Goal: Feedback & Contribution: Submit feedback/report problem

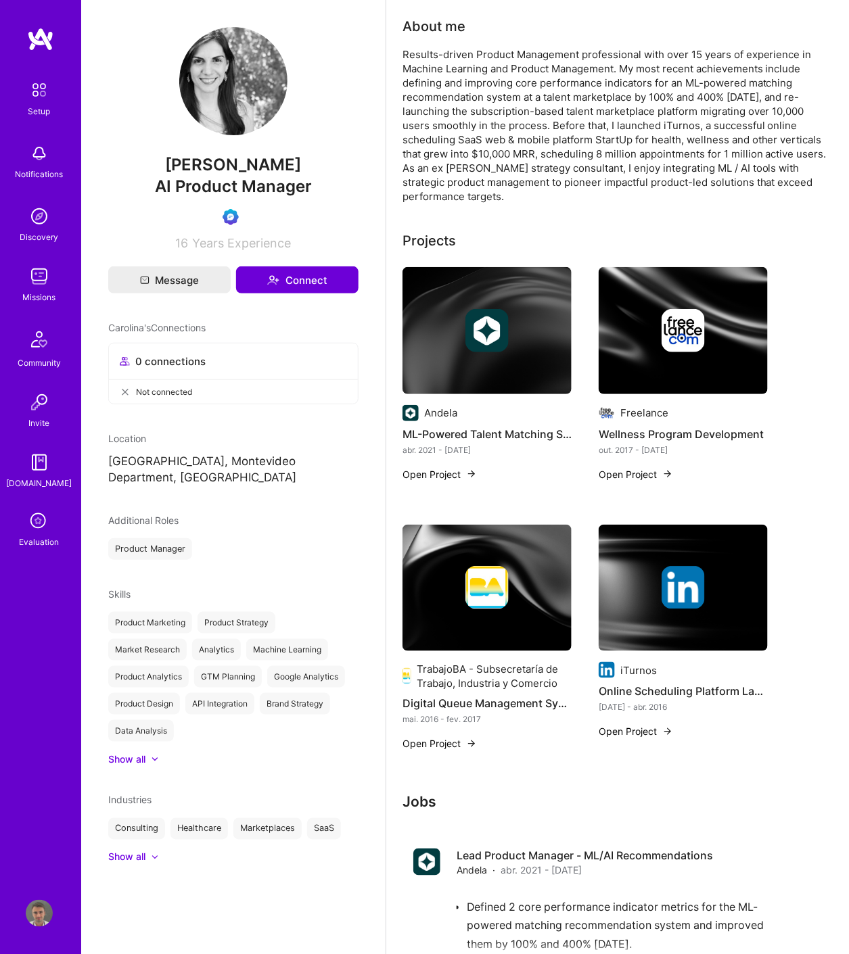
click at [39, 477] on div "[DOMAIN_NAME]" at bounding box center [40, 483] width 66 height 14
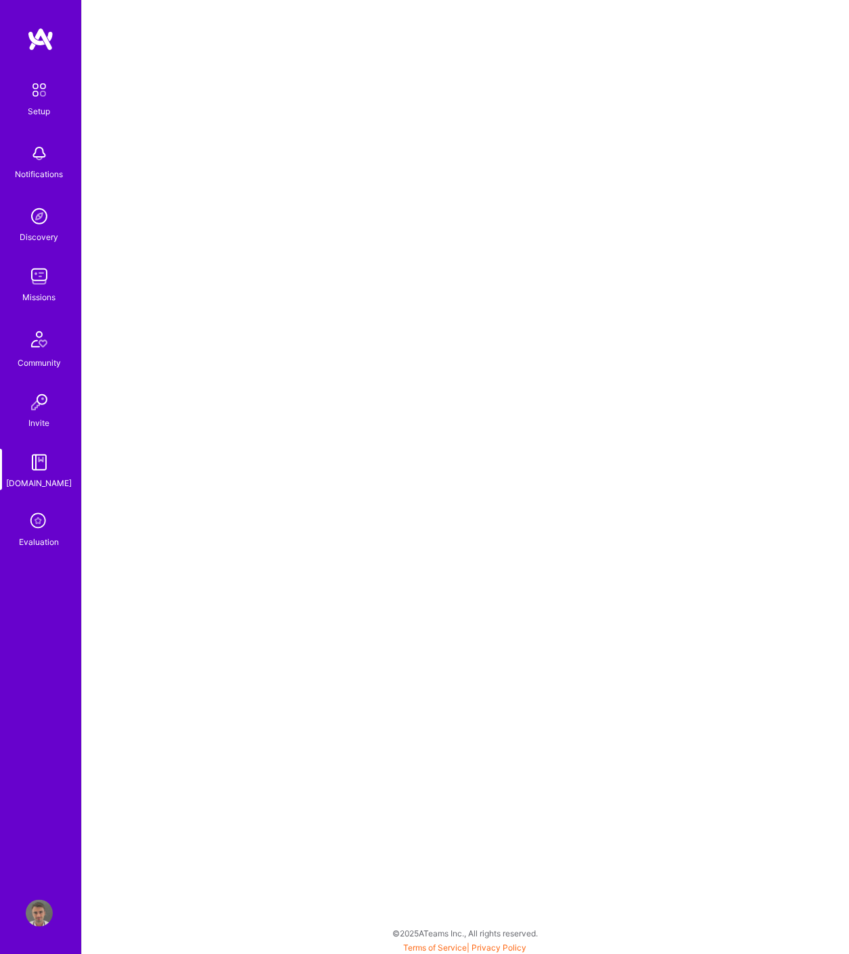
click at [31, 532] on icon at bounding box center [39, 522] width 26 height 26
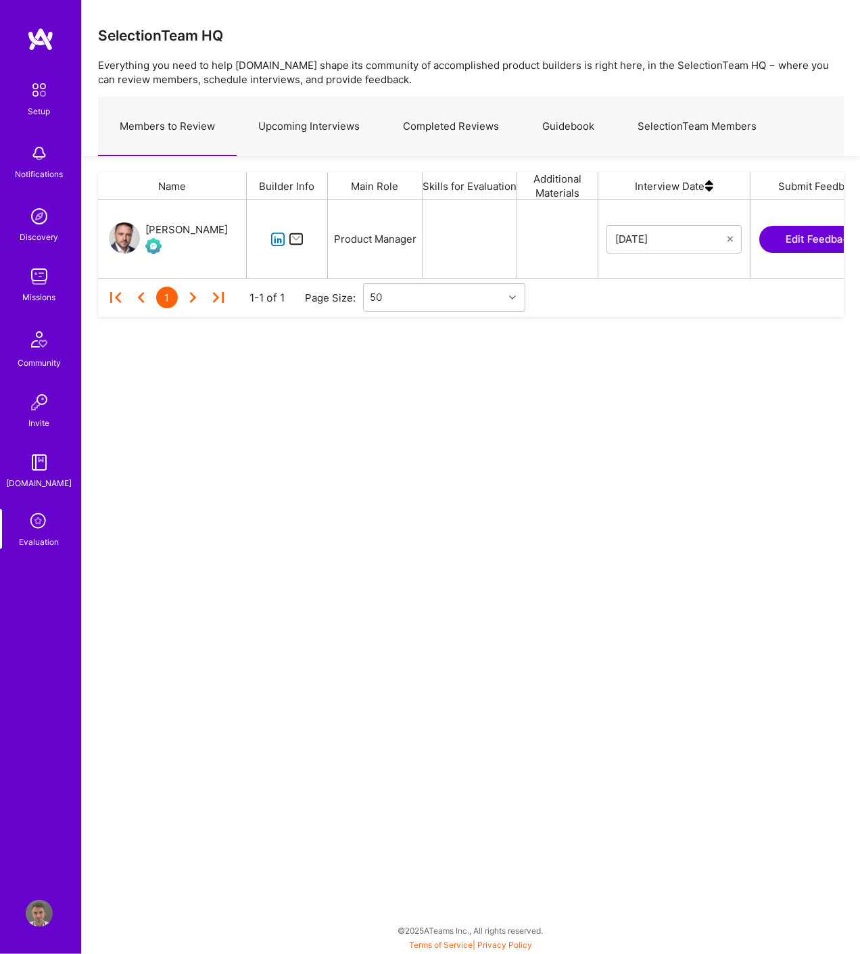
scroll to position [66, 734]
click at [343, 119] on link "Upcoming Interviews" at bounding box center [309, 126] width 145 height 59
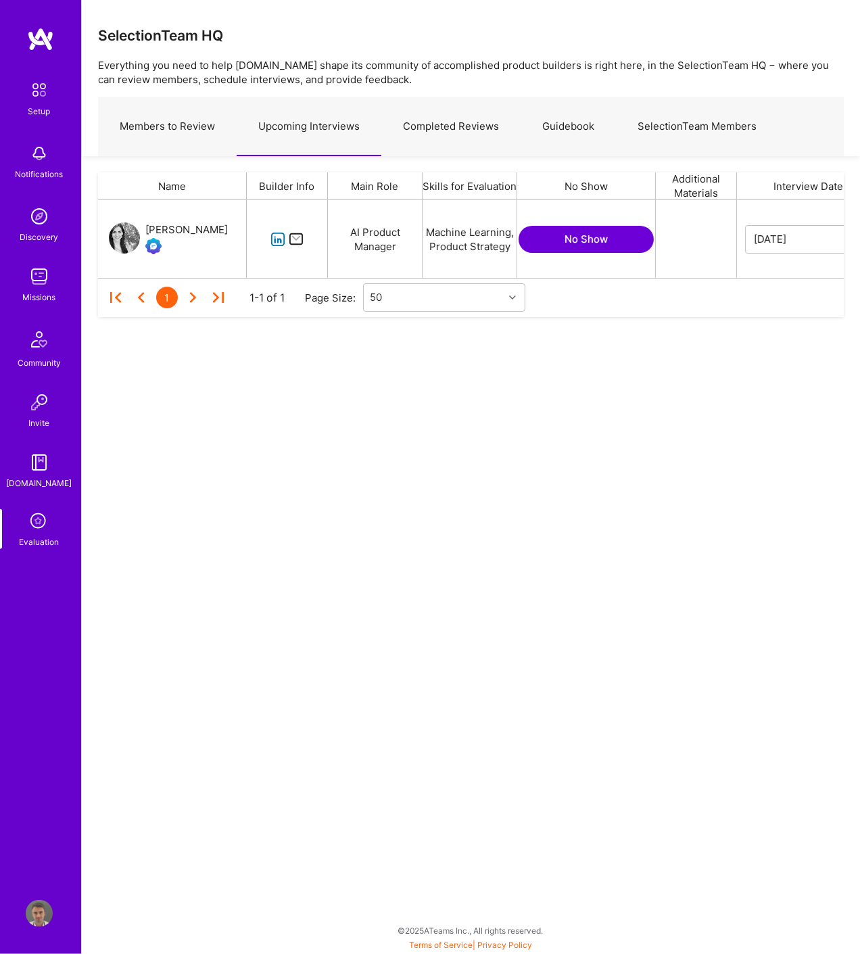
scroll to position [66, 734]
click at [223, 234] on div "[PERSON_NAME]" at bounding box center [186, 230] width 82 height 16
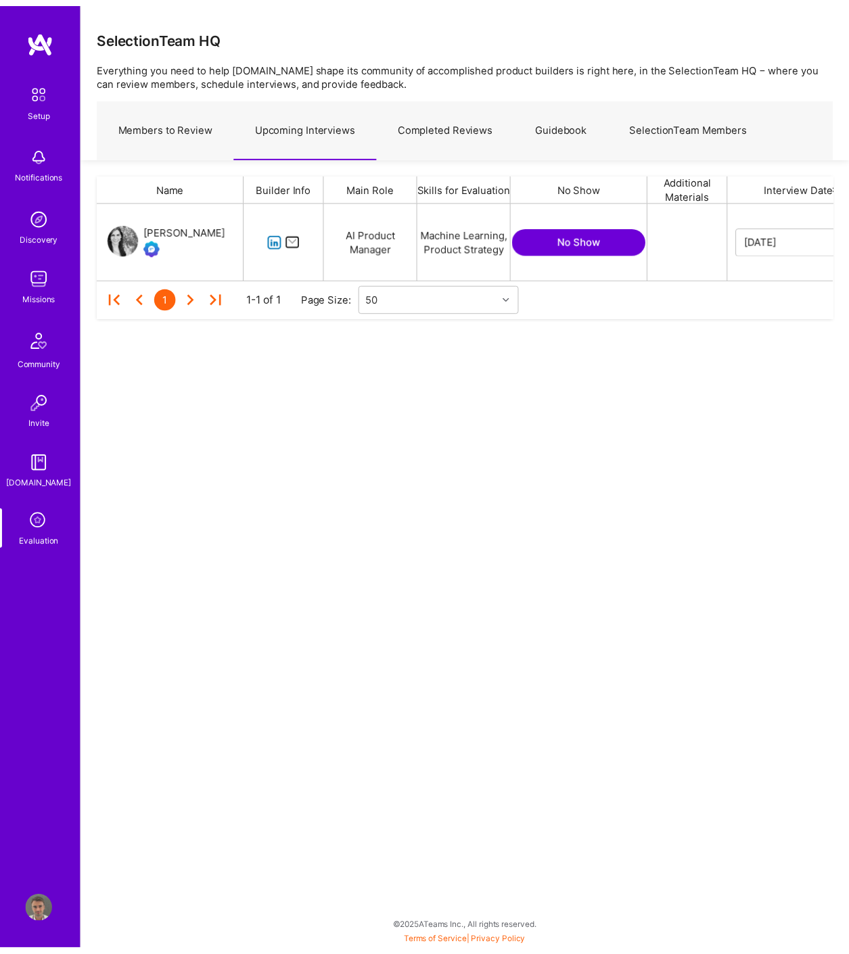
scroll to position [0, 333]
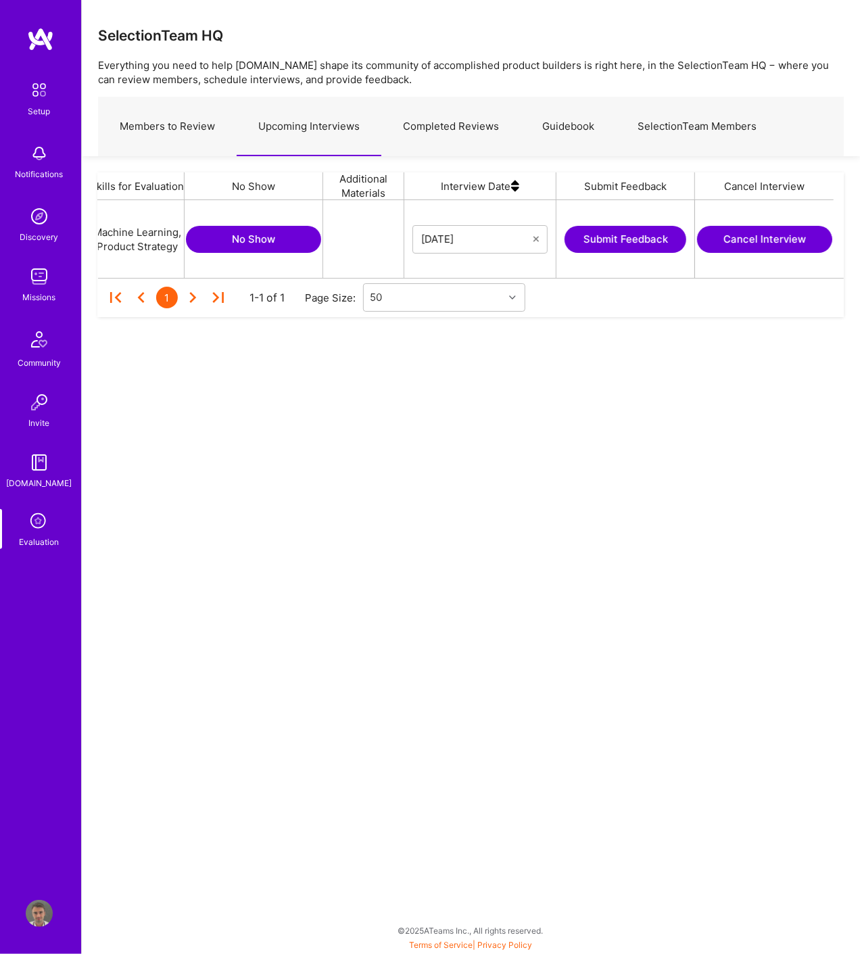
click at [620, 242] on button "Submit Feedback" at bounding box center [626, 239] width 122 height 27
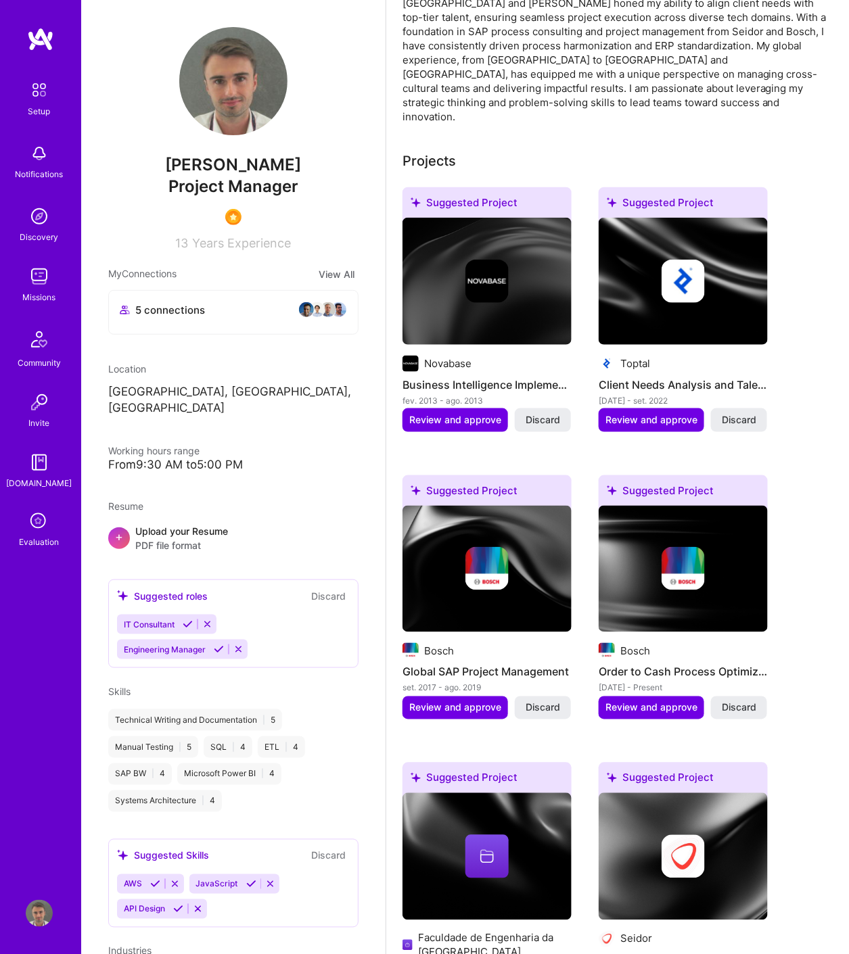
scroll to position [225, 0]
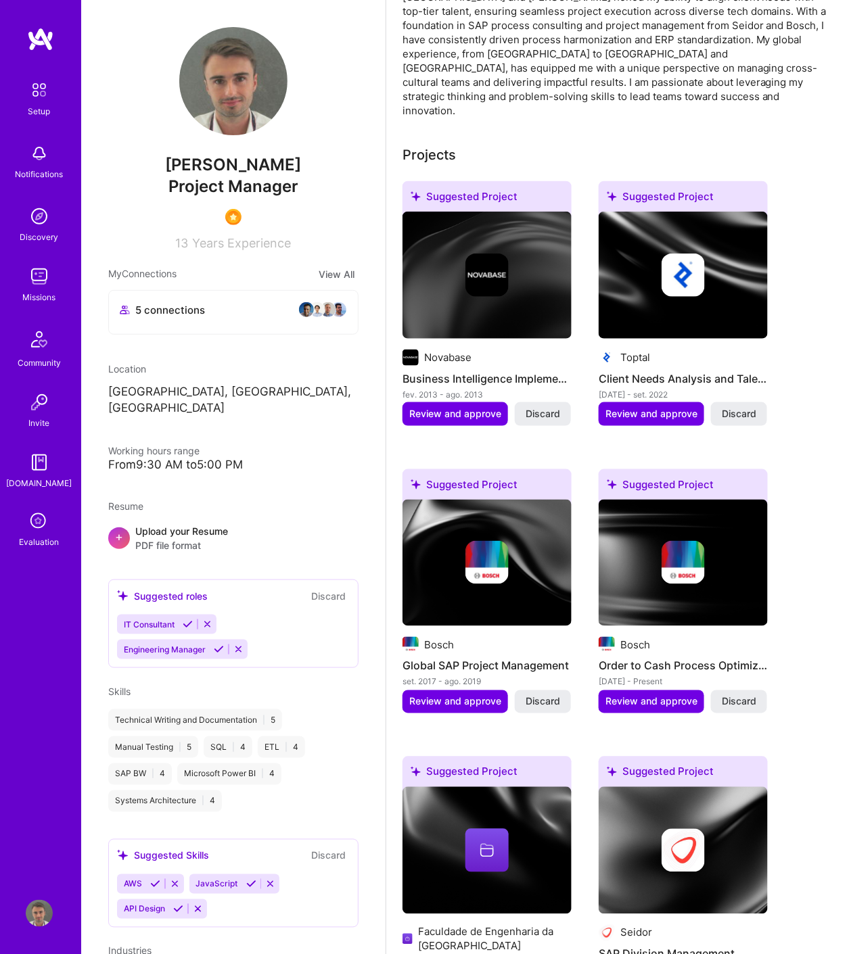
click at [32, 502] on div "Setup Notifications Discovery Missions Community Invite A.Guide Evaluation" at bounding box center [40, 312] width 81 height 473
click at [47, 537] on div "Evaluation" at bounding box center [40, 542] width 40 height 14
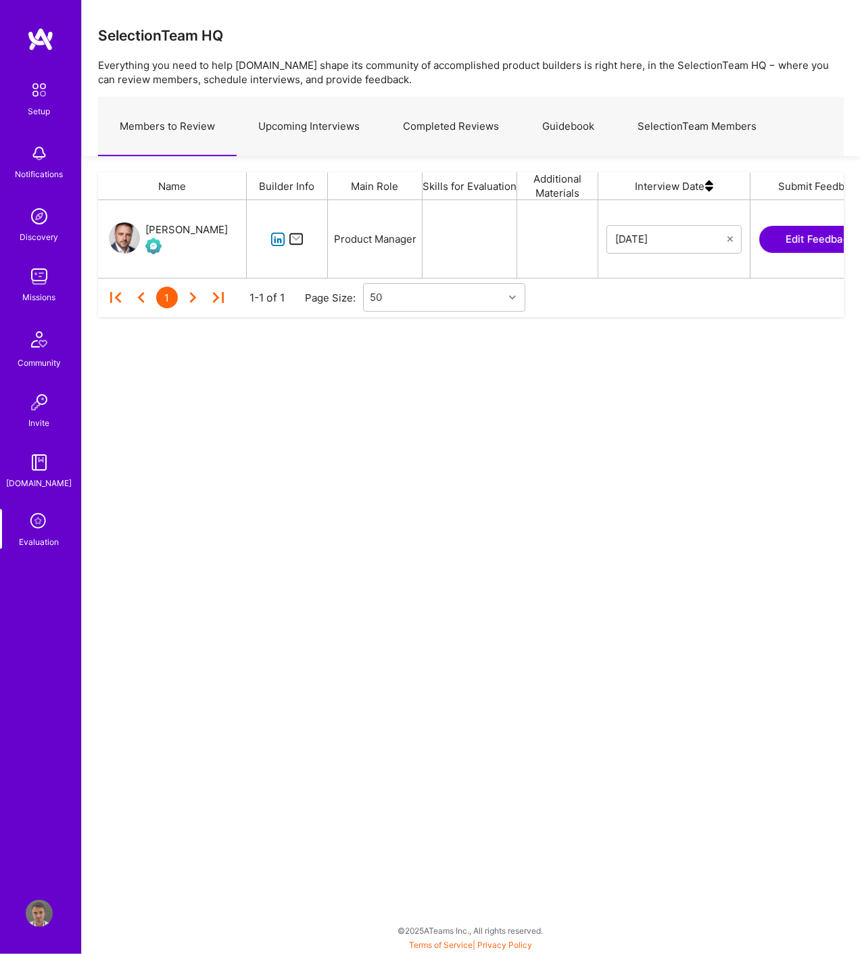
scroll to position [66, 734]
click at [321, 125] on link "Upcoming Interviews" at bounding box center [309, 126] width 145 height 59
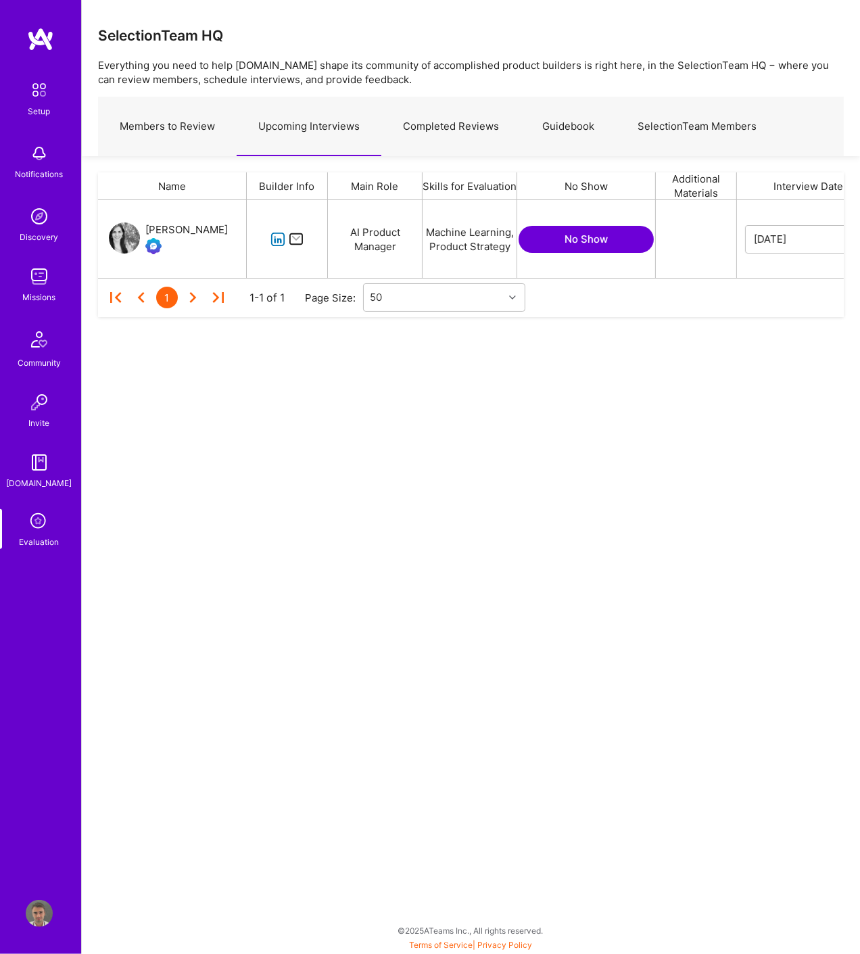
scroll to position [66, 734]
click at [220, 224] on div "[PERSON_NAME]" at bounding box center [186, 230] width 82 height 16
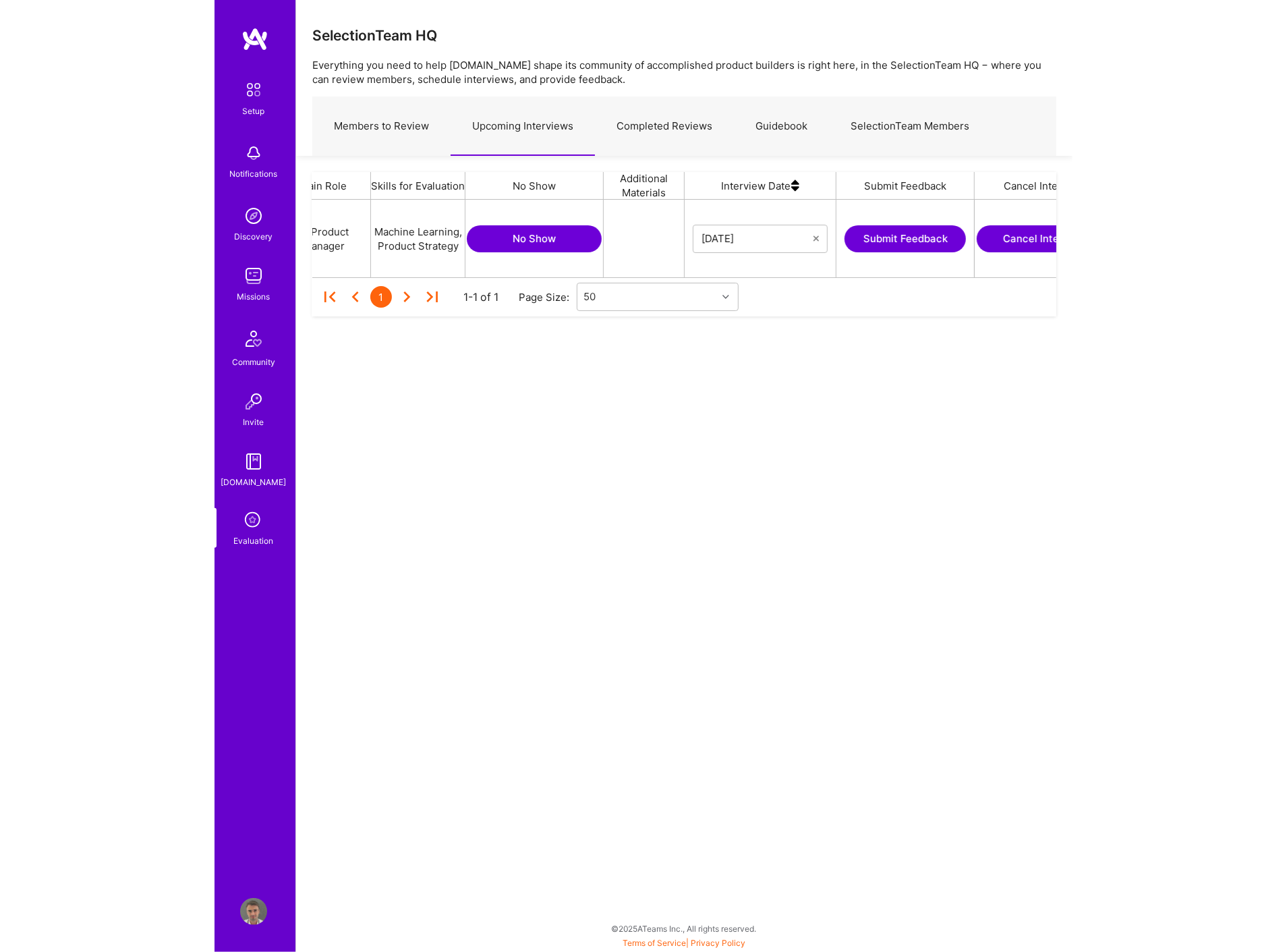
scroll to position [0, 332]
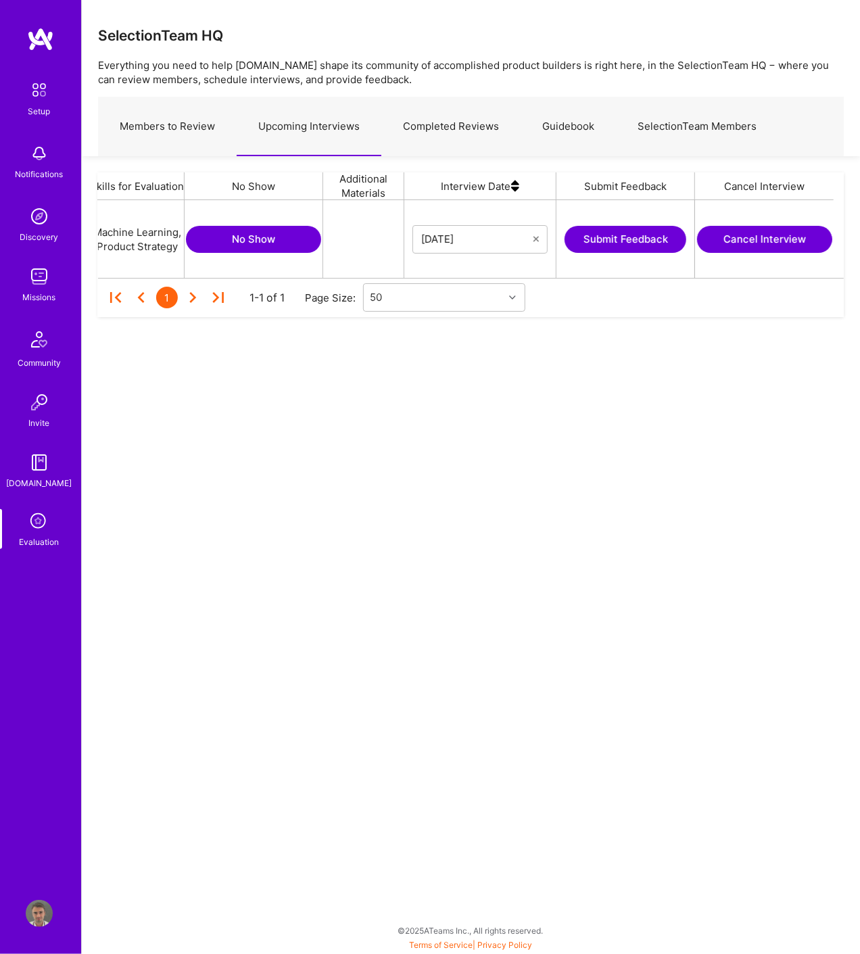
click at [658, 231] on button "Submit Feedback" at bounding box center [626, 239] width 122 height 27
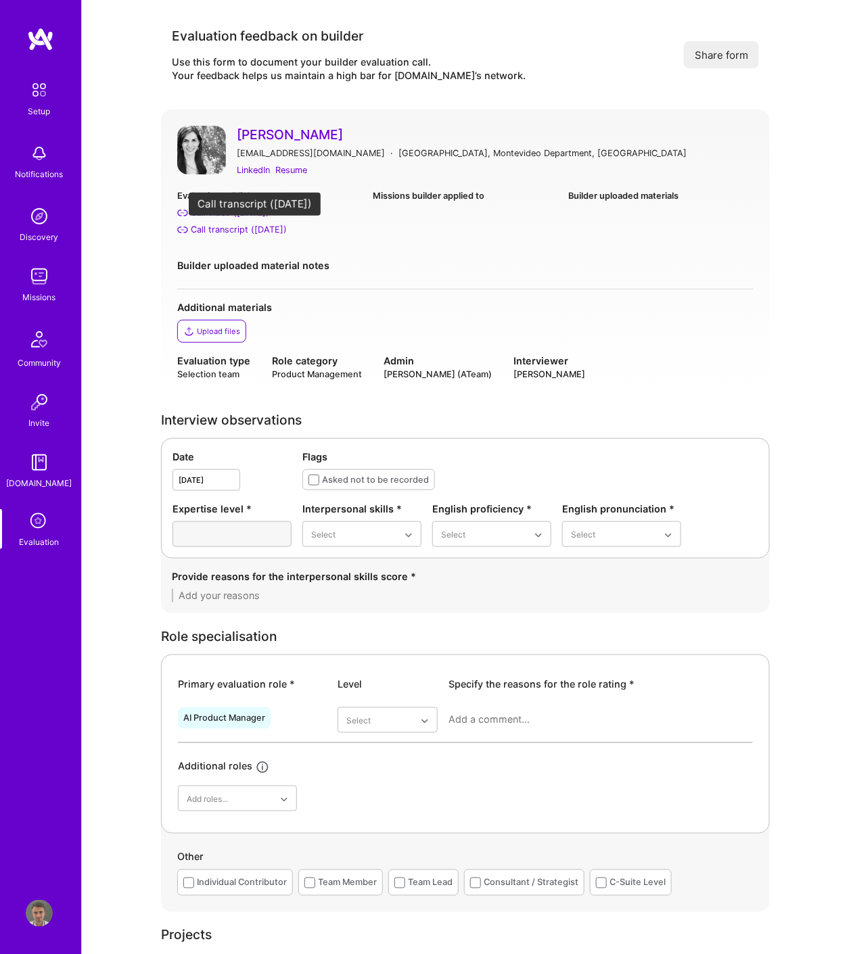
click at [287, 230] on div "Call transcript (Aug 26, 2025)" at bounding box center [239, 229] width 96 height 14
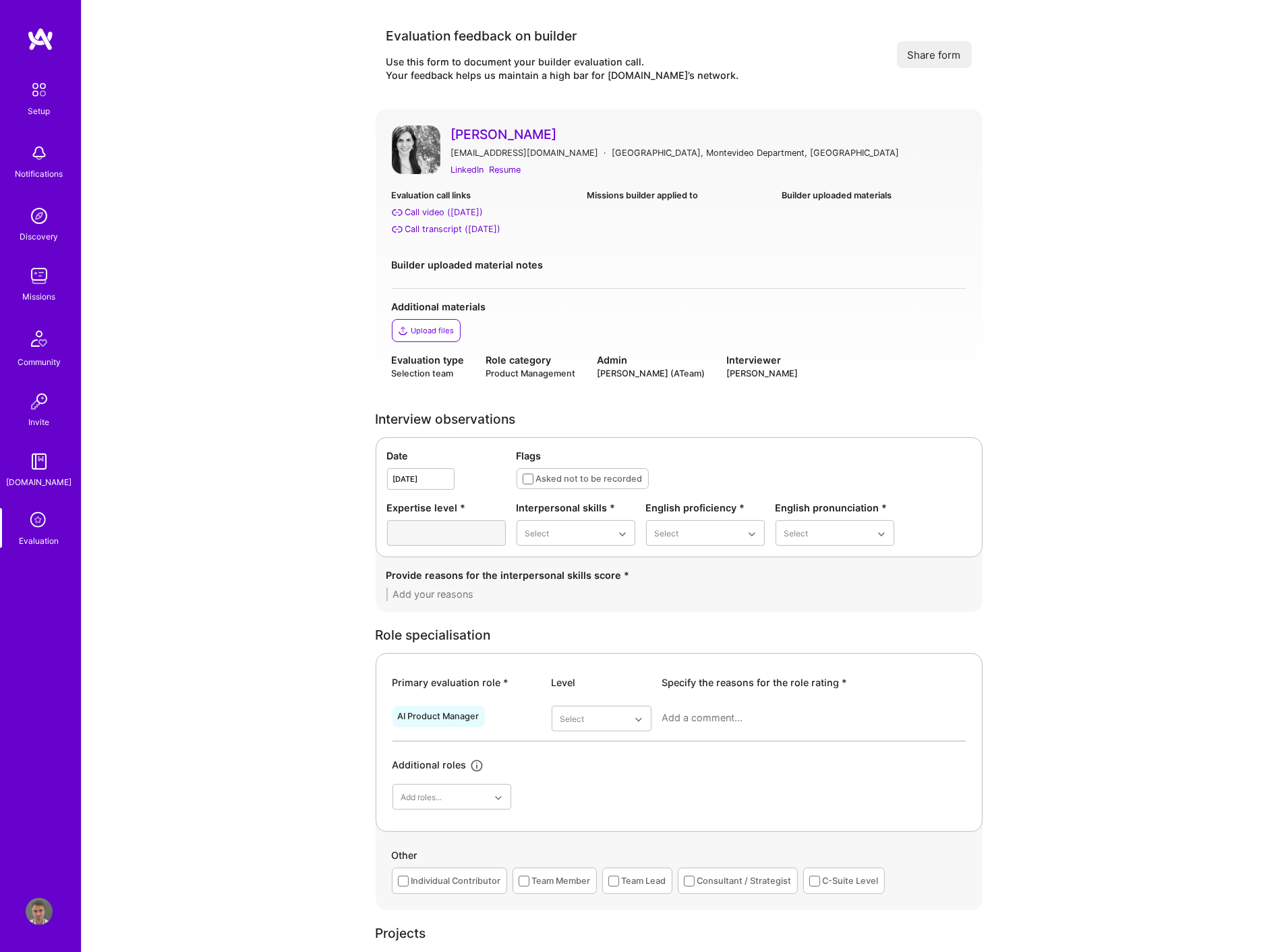
click at [31, 532] on icon at bounding box center [39, 521] width 26 height 26
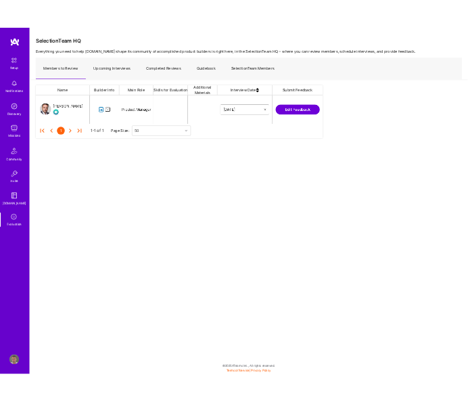
scroll to position [66, 780]
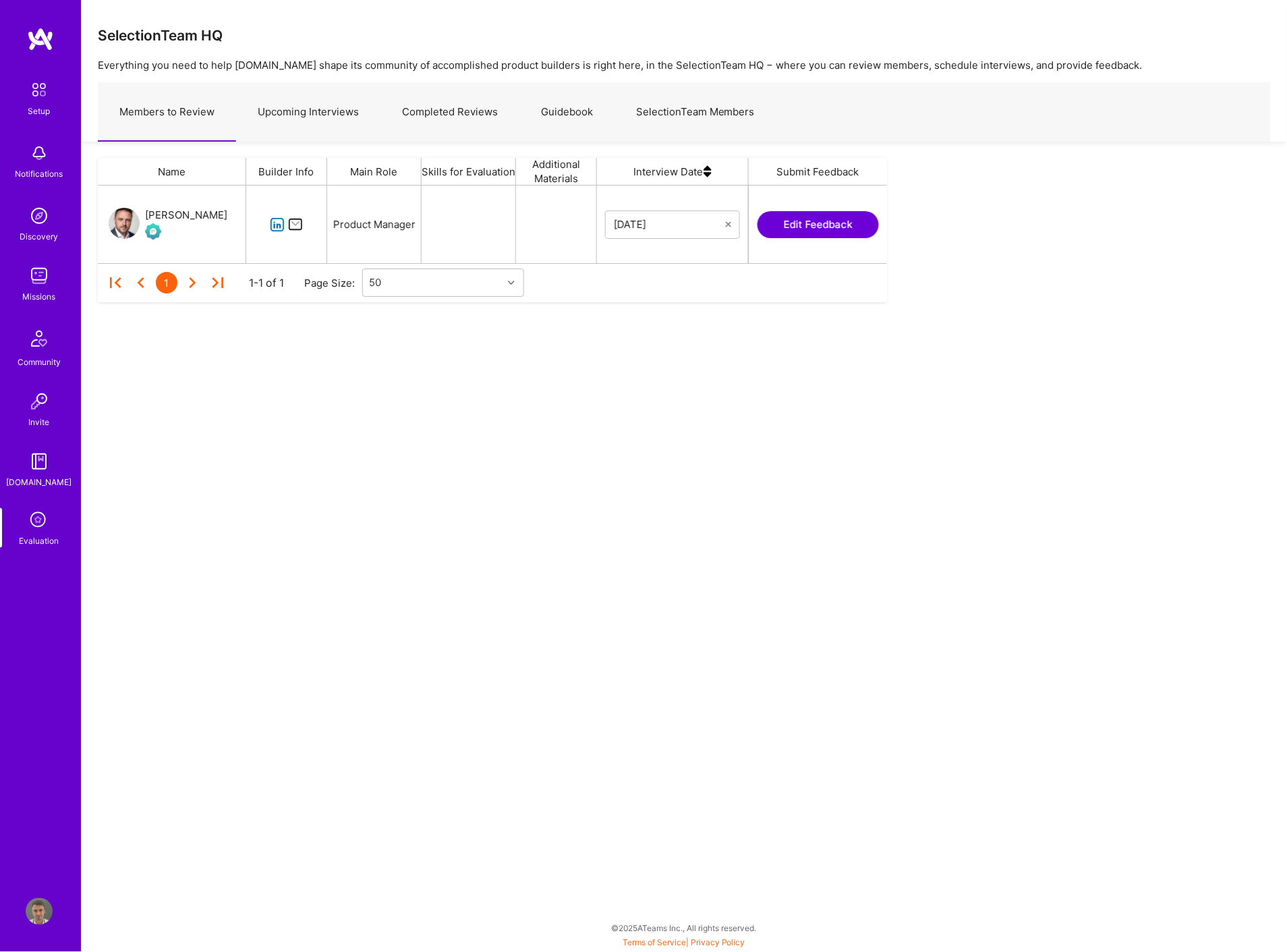
click at [568, 116] on link "Guidebook" at bounding box center [567, 112] width 95 height 59
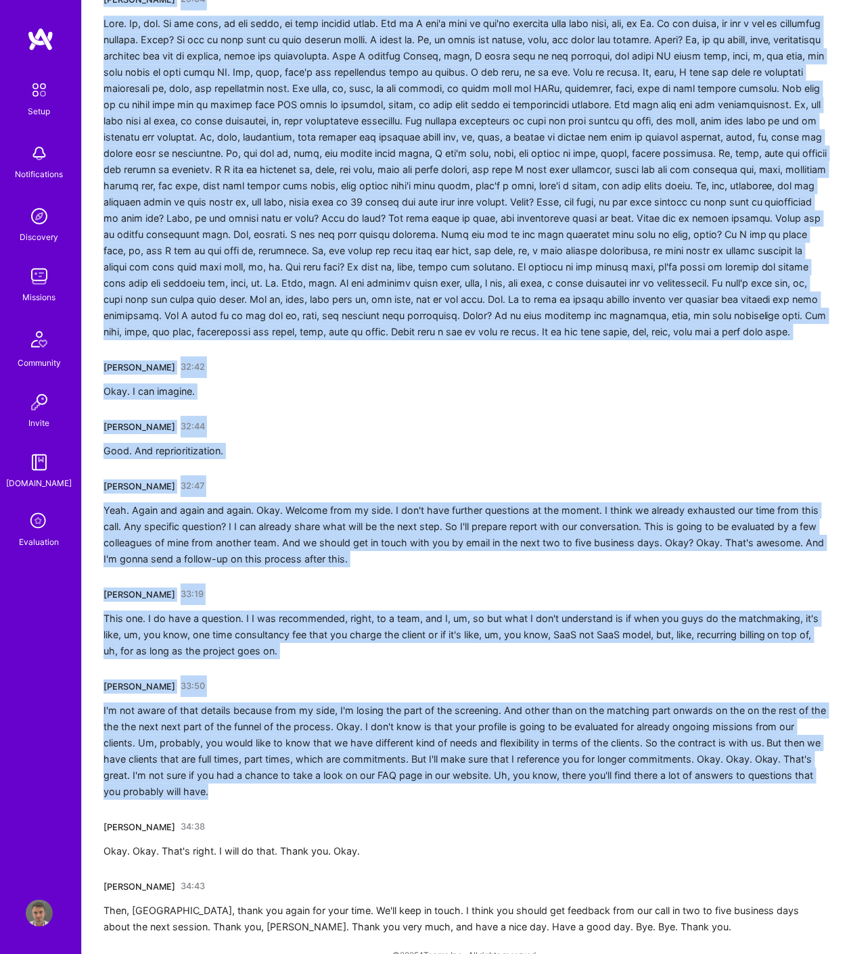
scroll to position [5591, 0]
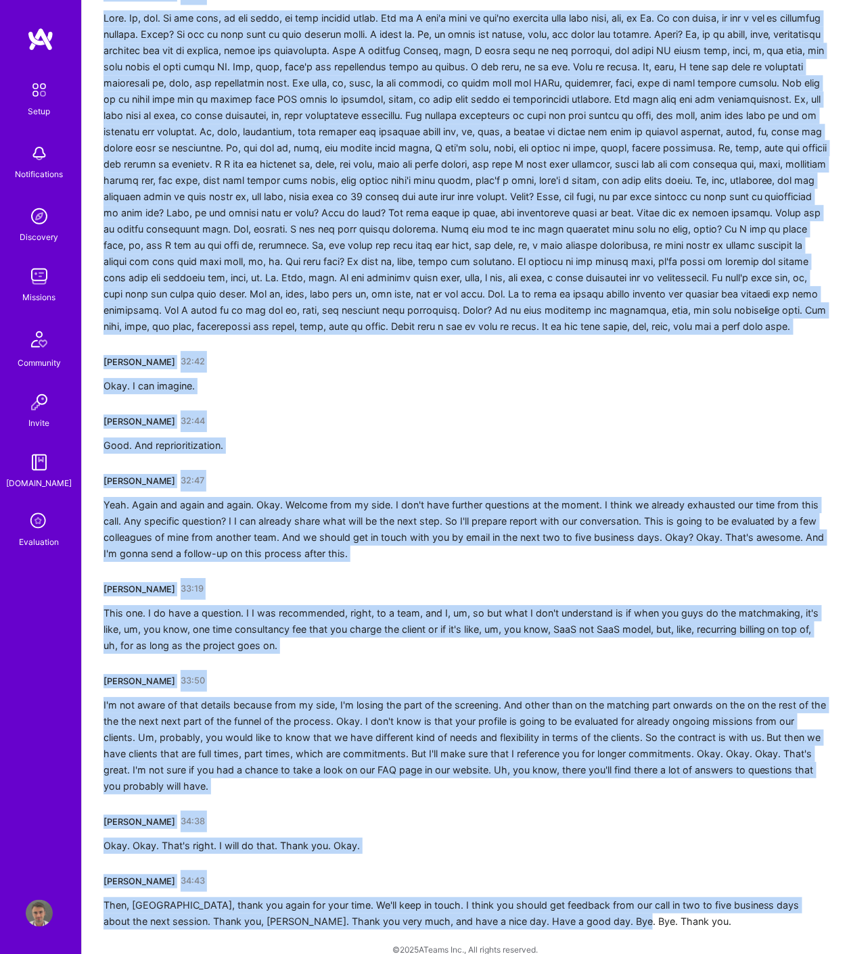
drag, startPoint x: 102, startPoint y: 239, endPoint x: 801, endPoint y: 893, distance: 956.3
copy div "Tiago Santos 00:00 Hi. Can you hear me? Oh, now I can hear you. Hi, Caroline. H…"
